Goal: Task Accomplishment & Management: Complete application form

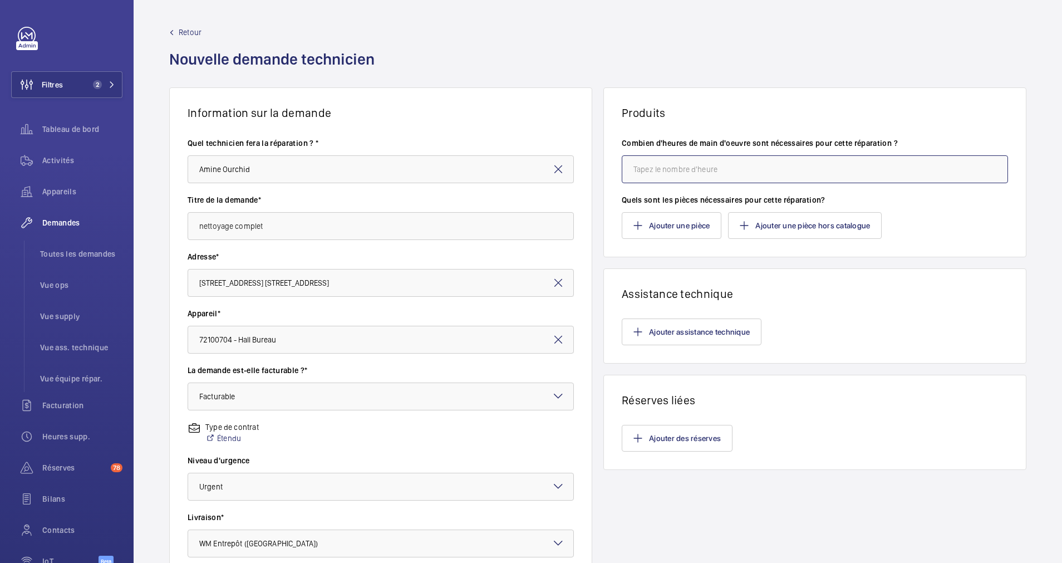
click at [669, 166] on input "number" at bounding box center [815, 169] width 386 height 28
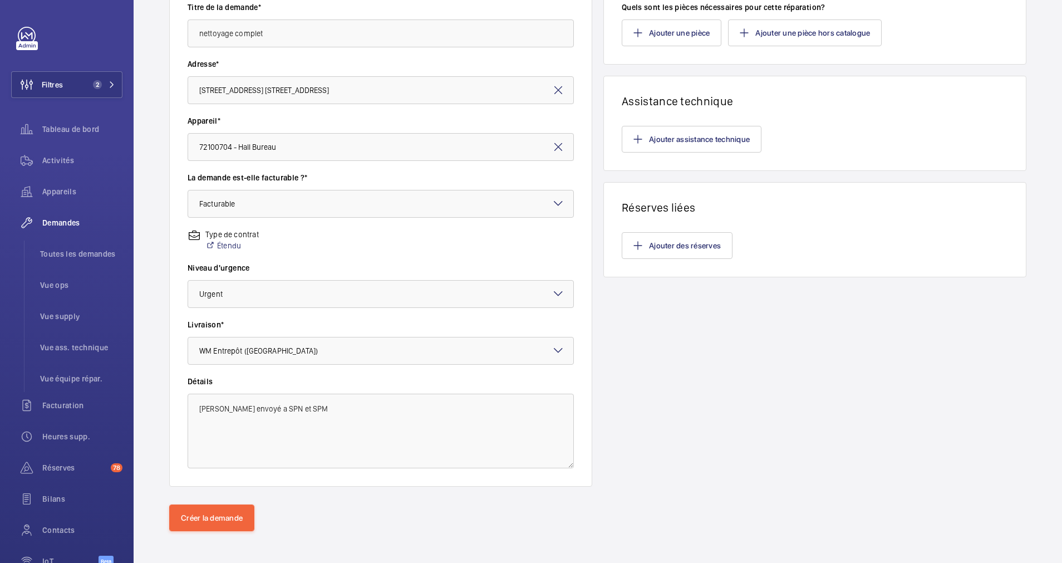
scroll to position [197, 0]
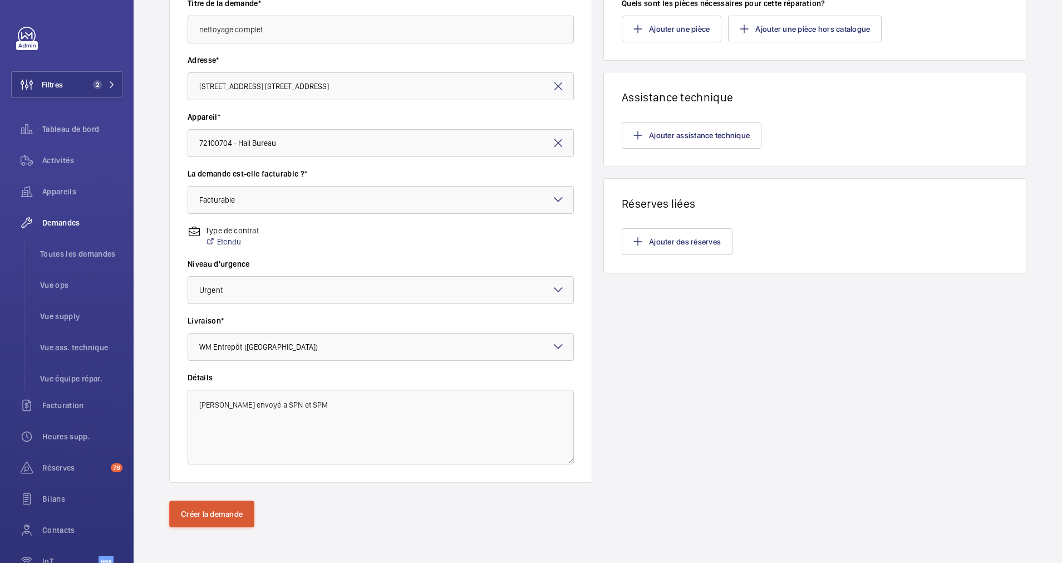
type input "1"
click at [195, 512] on button "Créer la demande" at bounding box center [211, 513] width 85 height 27
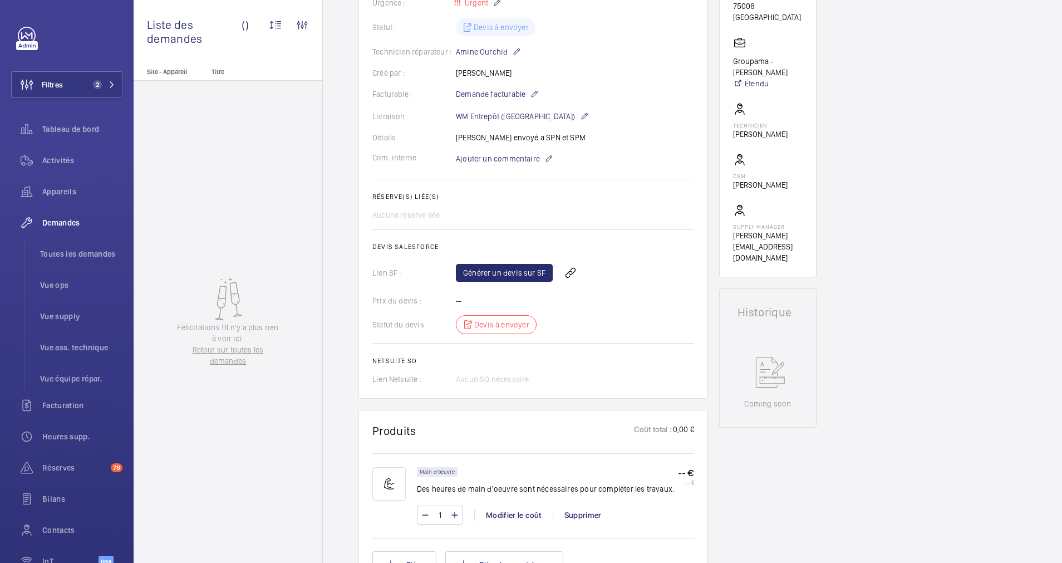
scroll to position [251, 0]
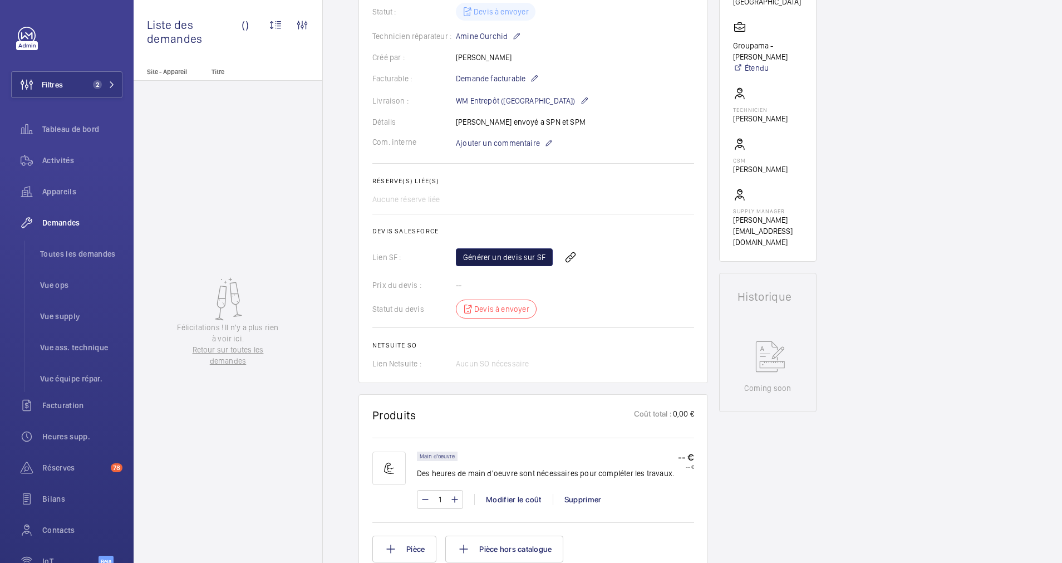
click at [505, 257] on link "Générer un devis sur SF" at bounding box center [504, 257] width 97 height 18
click at [578, 256] on span "Rafraichir la page" at bounding box center [595, 257] width 72 height 13
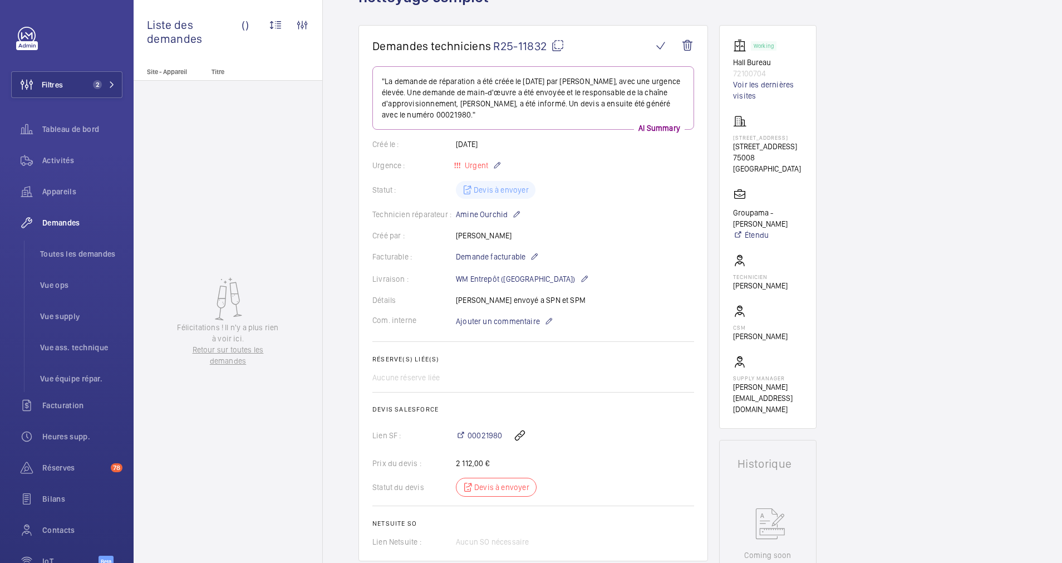
scroll to position [0, 0]
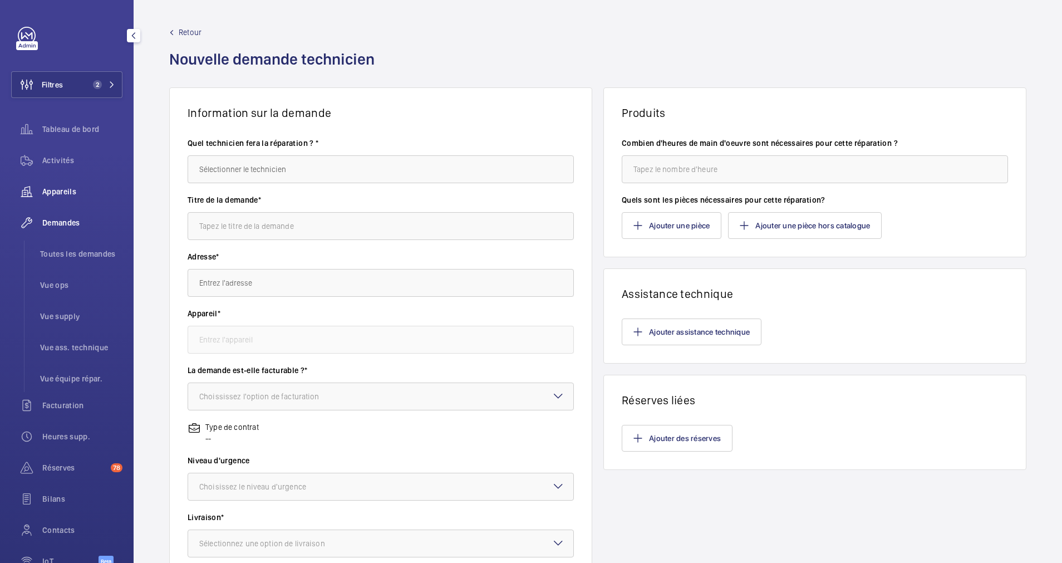
click at [63, 194] on span "Appareils" at bounding box center [82, 191] width 80 height 11
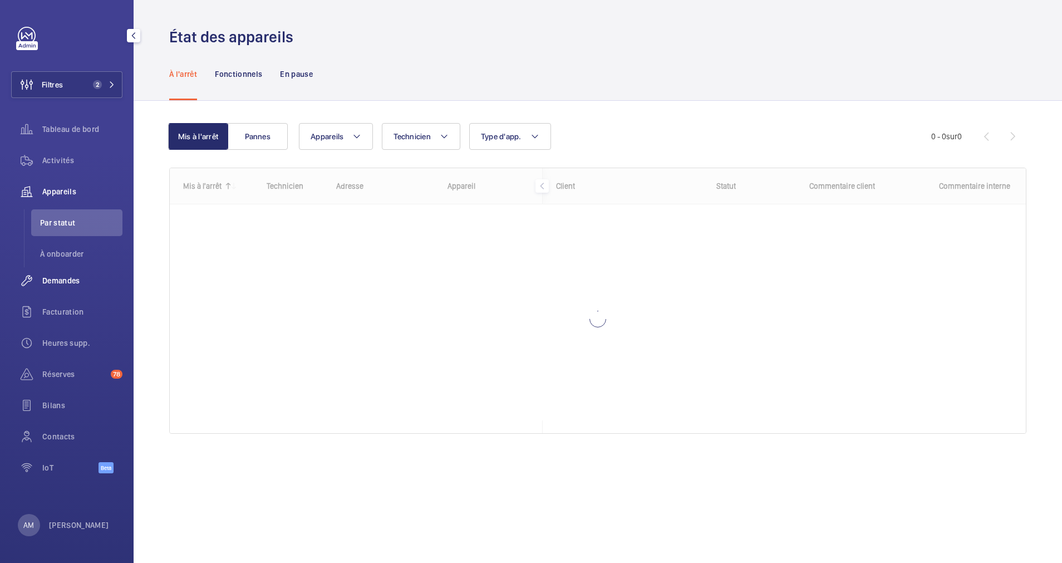
drag, startPoint x: 62, startPoint y: 271, endPoint x: 107, endPoint y: 269, distance: 45.1
click at [62, 272] on div "Demandes" at bounding box center [66, 280] width 111 height 27
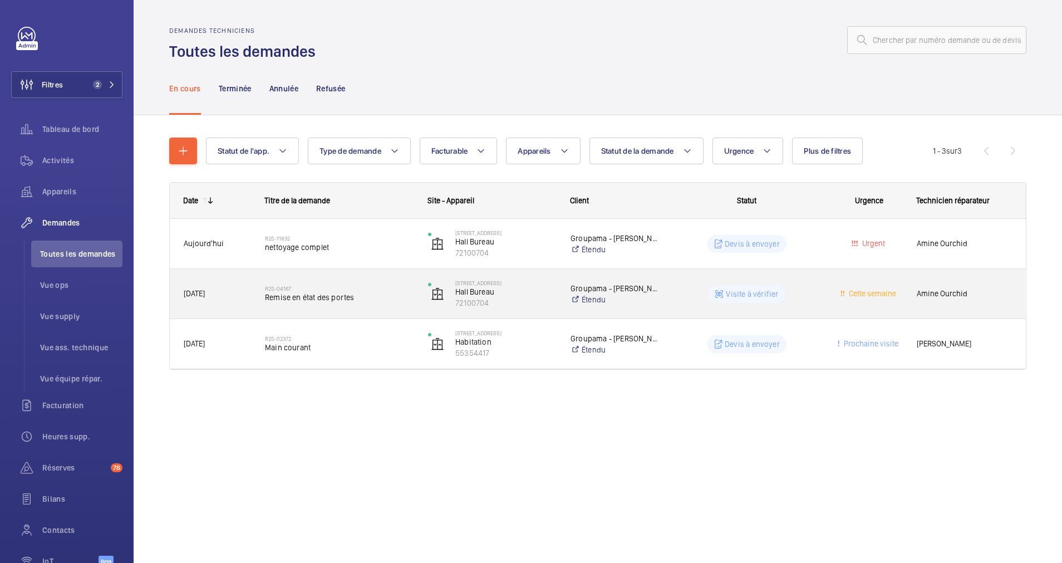
click at [369, 299] on span "Remise en état des portes" at bounding box center [339, 297] width 149 height 11
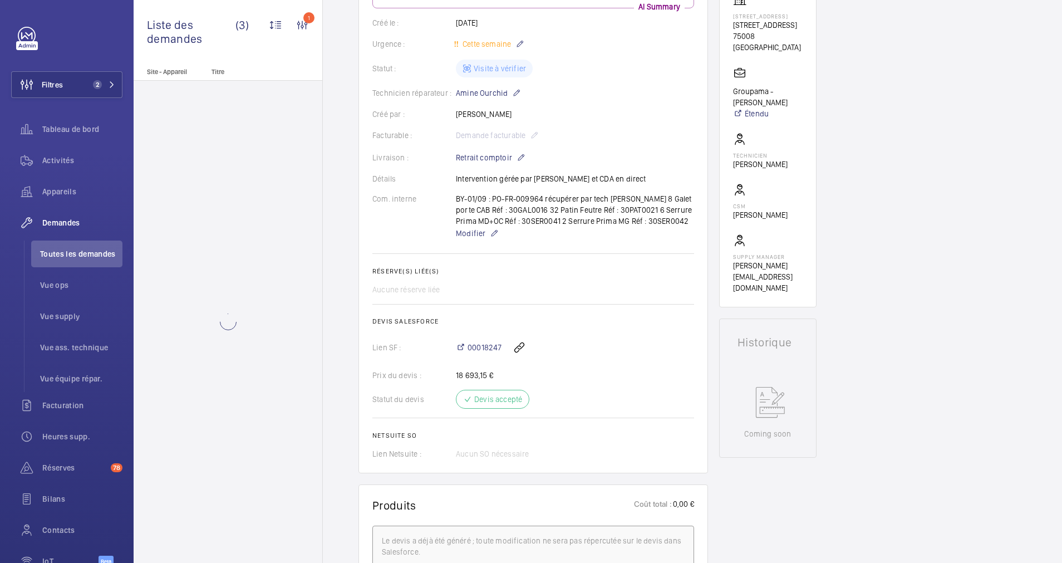
scroll to position [251, 0]
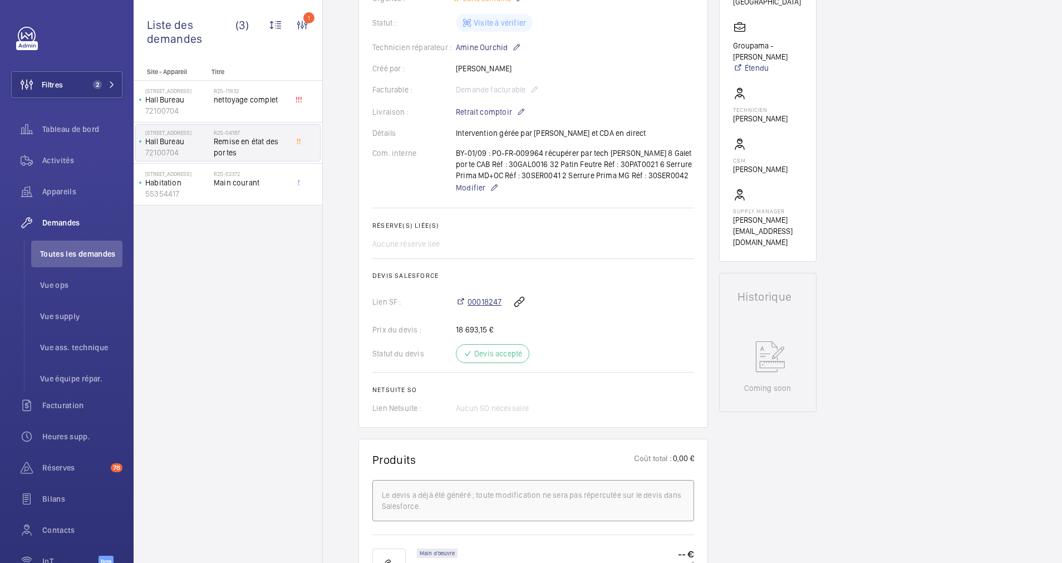
click at [480, 302] on span "00018247" at bounding box center [485, 301] width 34 height 11
